Goal: Information Seeking & Learning: Learn about a topic

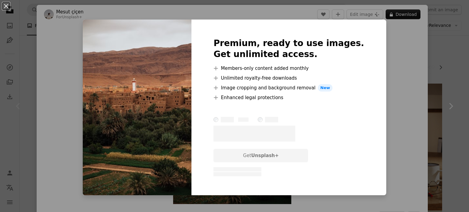
scroll to position [61, 0]
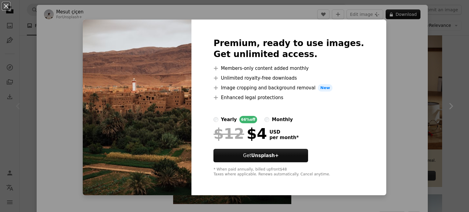
click at [384, 87] on div "An X shape Premium, ready to use images. Get unlimited access. A plus sign Memb…" at bounding box center [234, 106] width 469 height 212
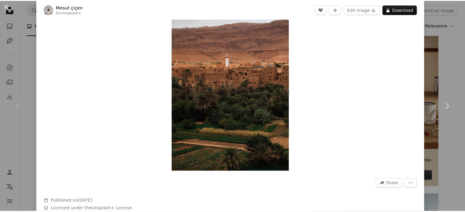
scroll to position [31, 0]
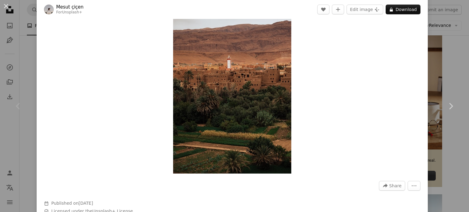
click at [448, 72] on div "An X shape Chevron left Chevron right Mesut çiçen For Unsplash+ A heart A plus …" at bounding box center [234, 106] width 469 height 212
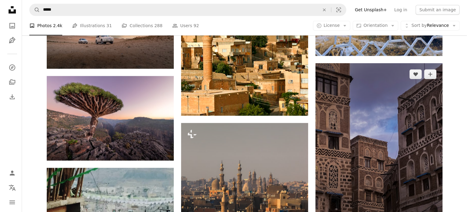
scroll to position [733, 0]
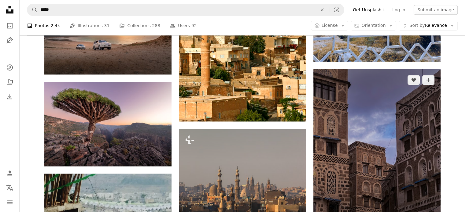
click at [346, 123] on img at bounding box center [376, 154] width 127 height 170
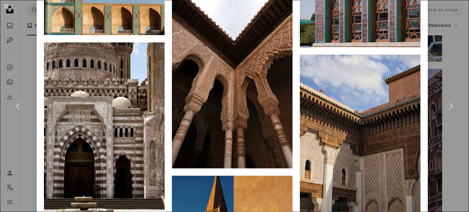
scroll to position [825, 0]
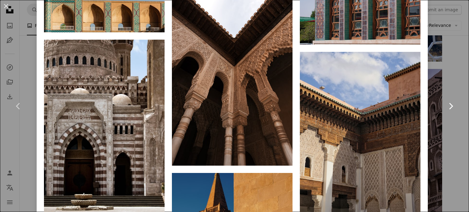
click at [450, 106] on icon "Chevron right" at bounding box center [451, 106] width 10 height 10
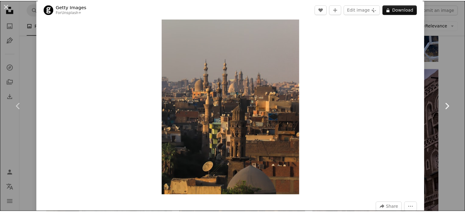
scroll to position [31, 0]
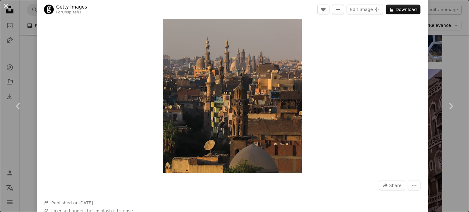
click at [446, 74] on div "An X shape Chevron left Chevron right Getty Images For Unsplash+ A heart A plus…" at bounding box center [234, 106] width 469 height 212
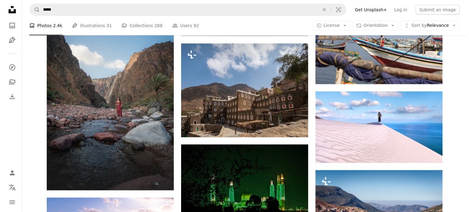
scroll to position [1528, 0]
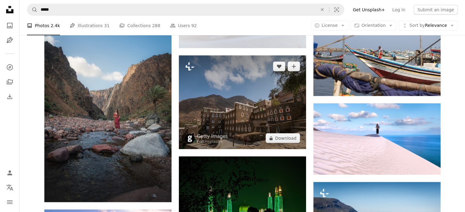
click at [207, 108] on img at bounding box center [242, 103] width 127 height 94
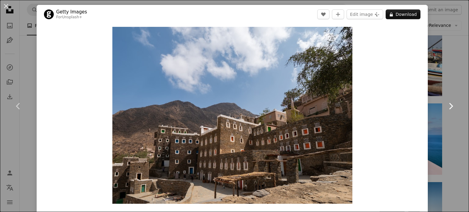
click at [440, 89] on link "Chevron right" at bounding box center [451, 106] width 37 height 59
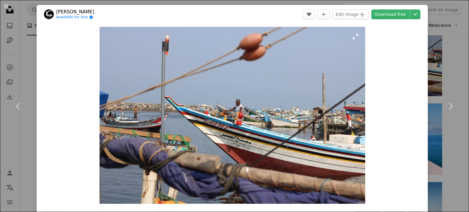
scroll to position [183, 0]
